Goal: Check status

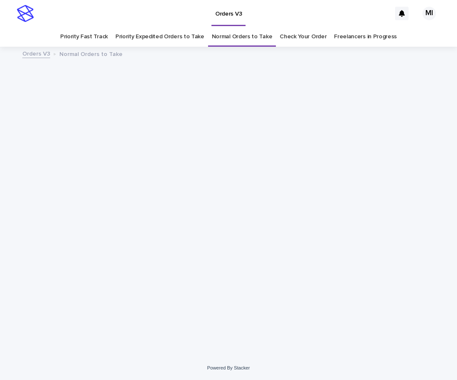
click at [295, 38] on link "Check Your Order" at bounding box center [302, 37] width 47 height 20
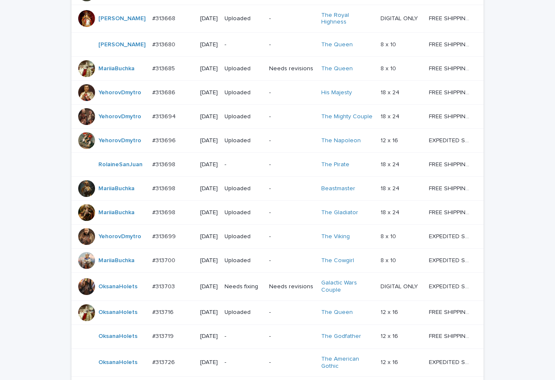
scroll to position [505, 0]
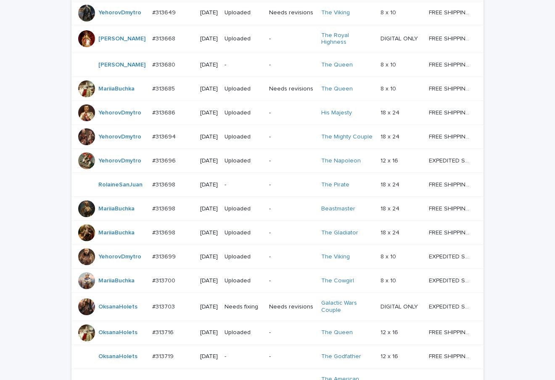
click at [267, 53] on td "-" at bounding box center [292, 39] width 52 height 28
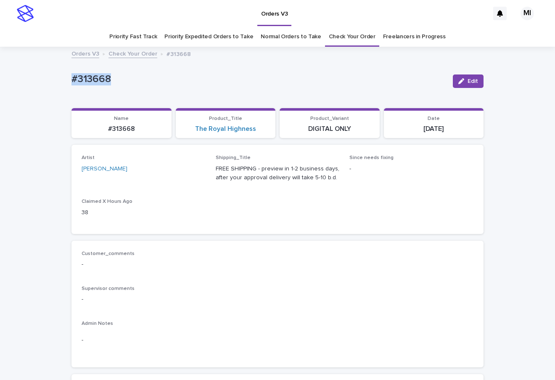
drag, startPoint x: 121, startPoint y: 77, endPoint x: 43, endPoint y: 83, distance: 78.9
copy p "#313668"
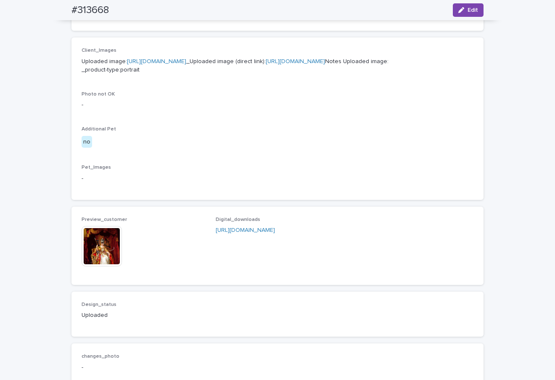
scroll to position [463, 0]
